Goal: Check status

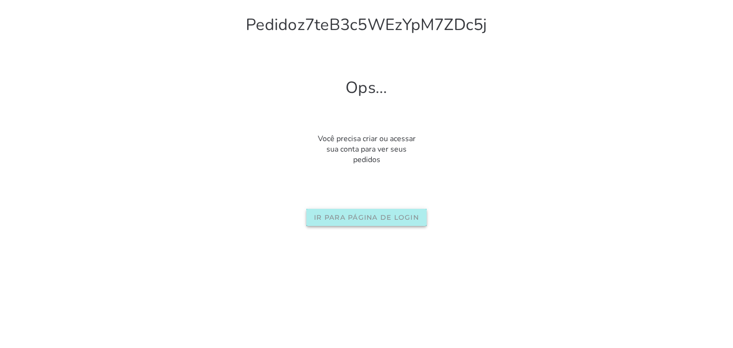
click at [0, 0] on slot "Ir para página de login" at bounding box center [0, 0] width 0 height 0
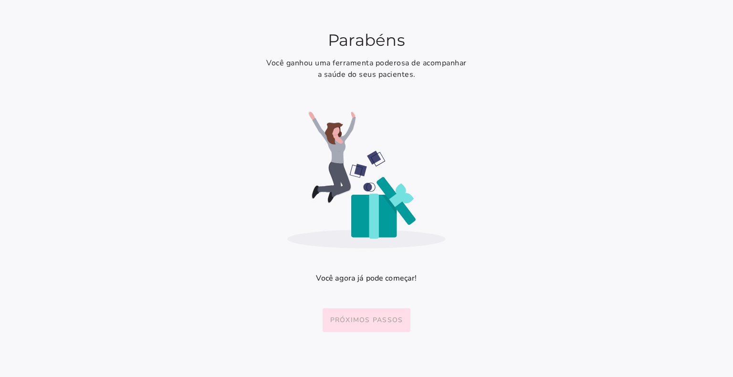
click at [0, 0] on slot "Próximos passos" at bounding box center [0, 0] width 0 height 0
